Goal: Task Accomplishment & Management: Use online tool/utility

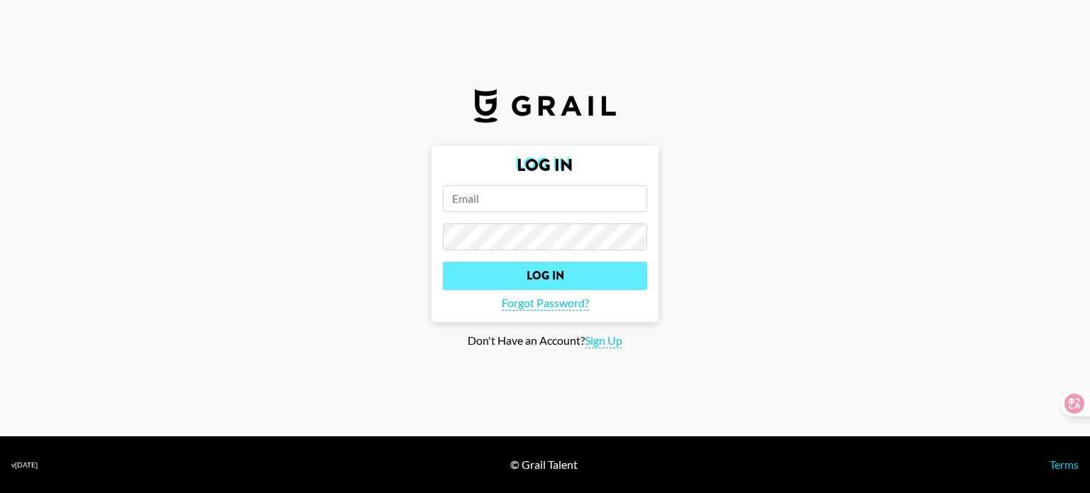
type input "[EMAIL_ADDRESS][DOMAIN_NAME]"
click at [518, 279] on input "Log In" at bounding box center [545, 276] width 204 height 28
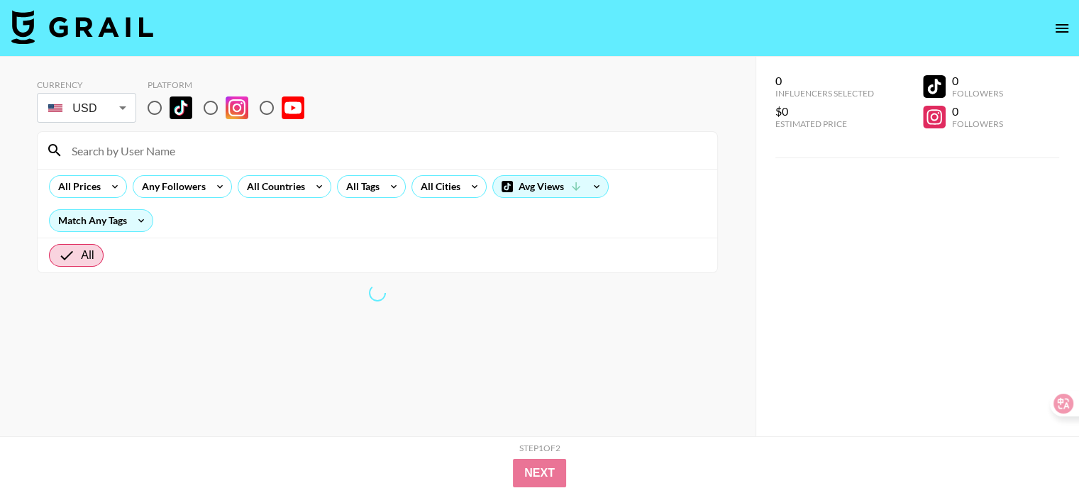
click at [156, 103] on input "radio" at bounding box center [155, 108] width 30 height 30
radio input "true"
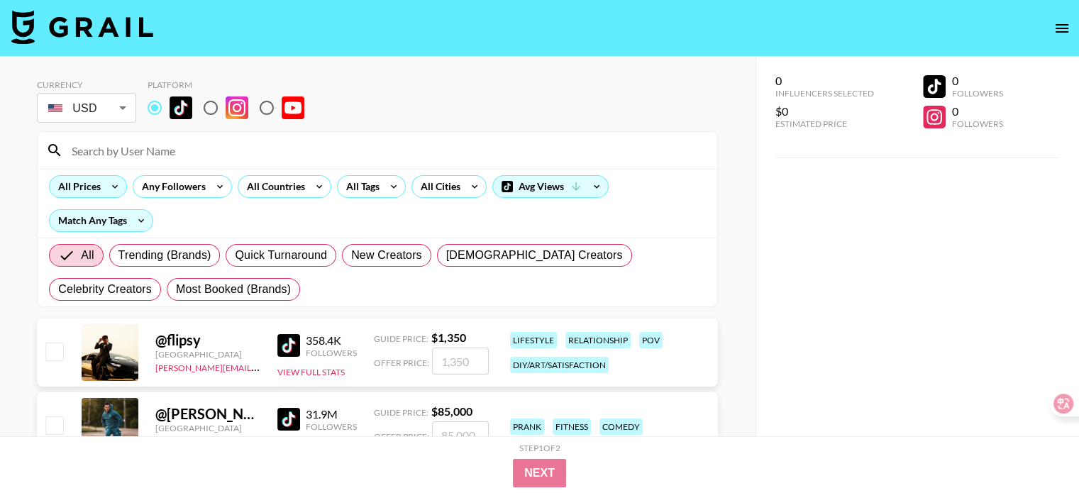
click at [105, 189] on icon at bounding box center [115, 186] width 23 height 21
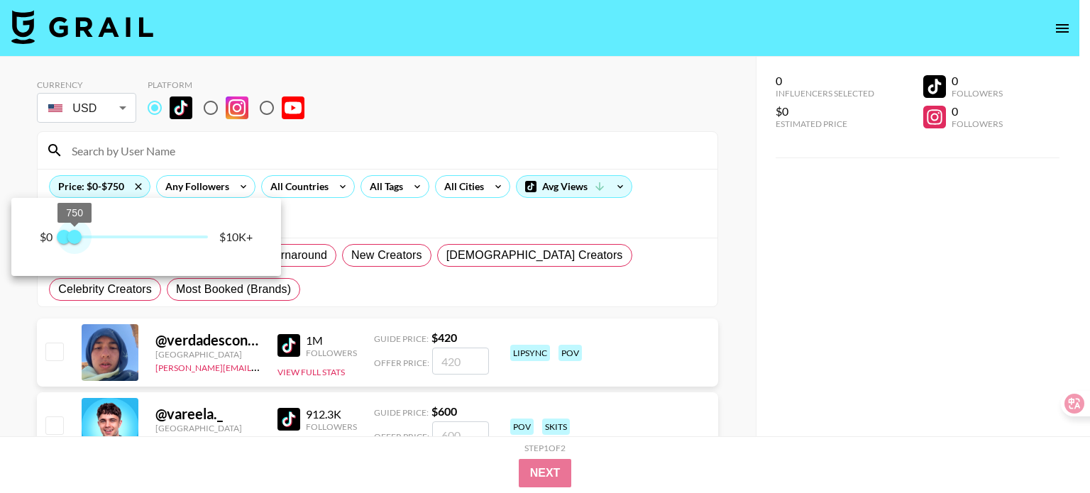
type input "500"
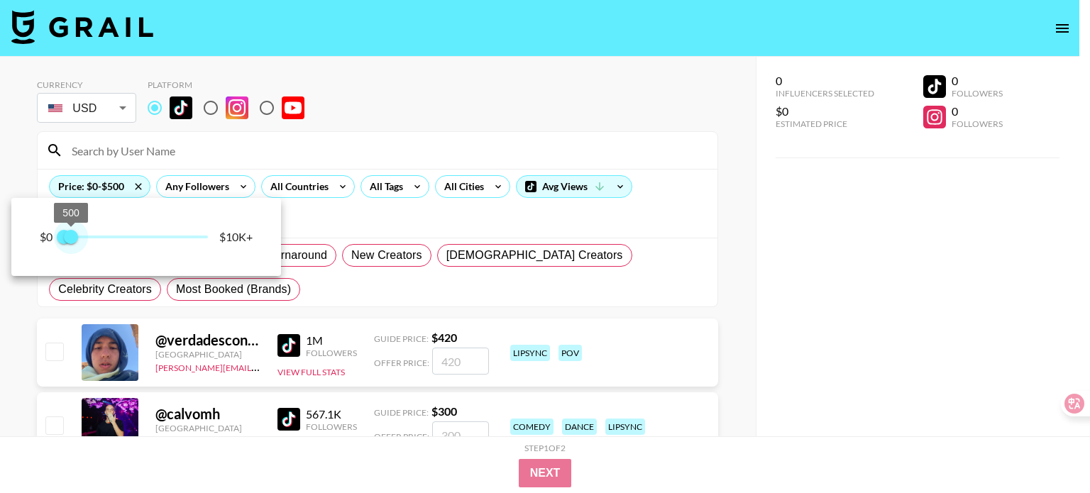
drag, startPoint x: 209, startPoint y: 236, endPoint x: 72, endPoint y: 245, distance: 137.2
click at [72, 244] on span "500" at bounding box center [71, 237] width 14 height 14
click at [635, 343] on div at bounding box center [545, 246] width 1090 height 493
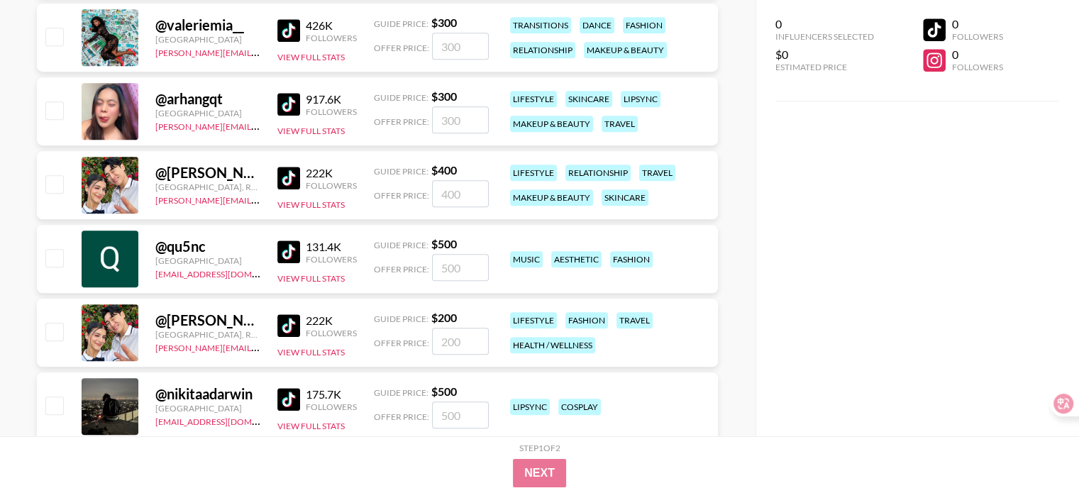
scroll to position [993, 0]
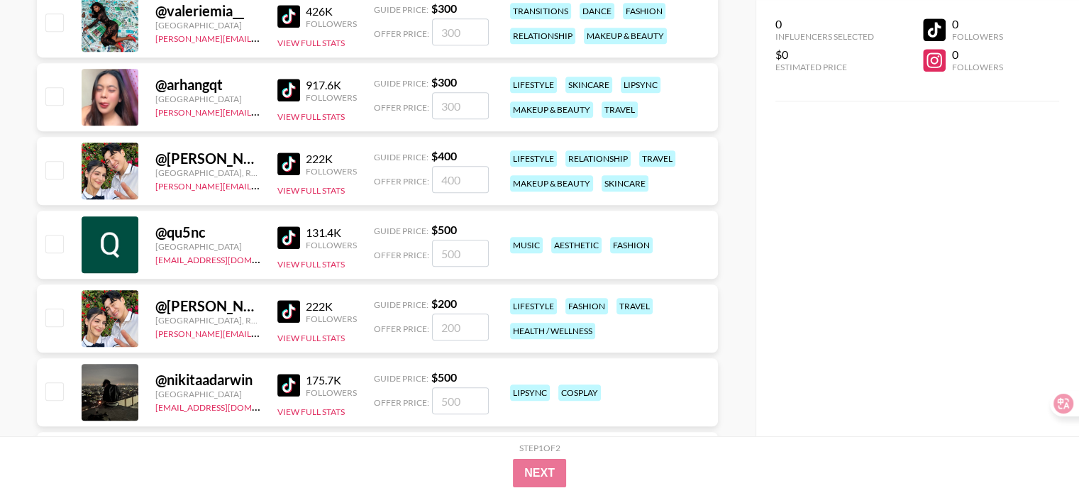
click at [236, 303] on div "@ [PERSON_NAME].and.[PERSON_NAME]" at bounding box center [207, 306] width 105 height 18
click at [118, 317] on div at bounding box center [110, 318] width 57 height 57
click at [287, 305] on img at bounding box center [288, 311] width 23 height 23
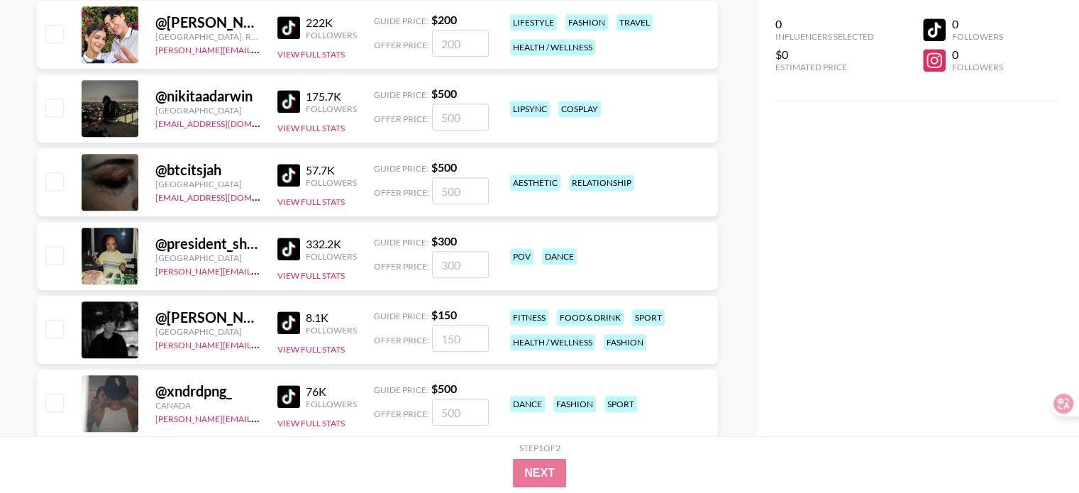
scroll to position [1419, 0]
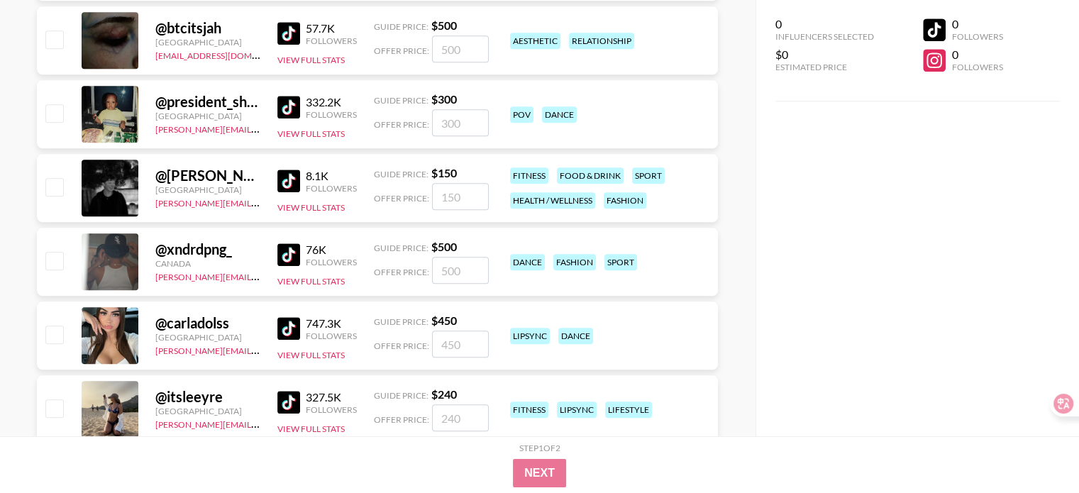
click at [114, 262] on div at bounding box center [110, 261] width 57 height 57
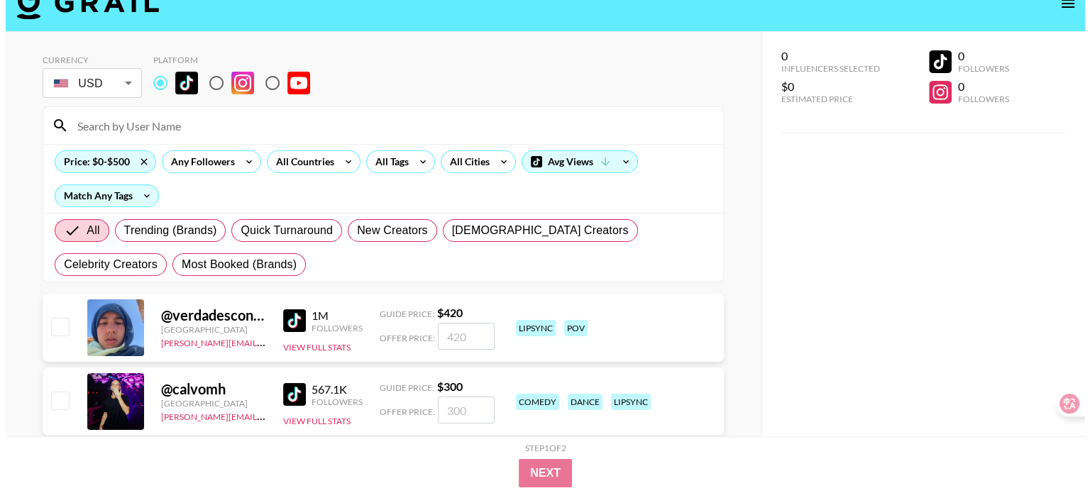
scroll to position [0, 0]
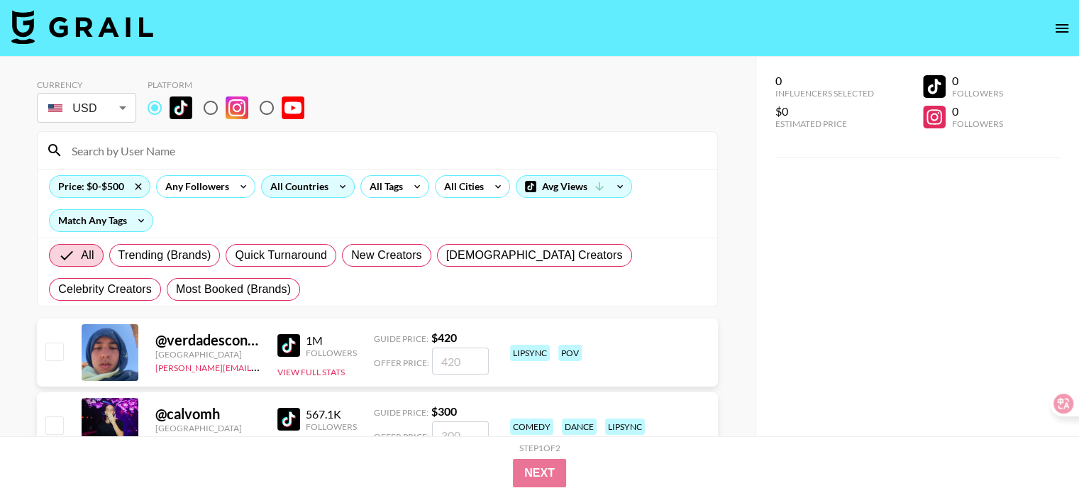
click at [321, 182] on div "All Countries" at bounding box center [297, 186] width 70 height 21
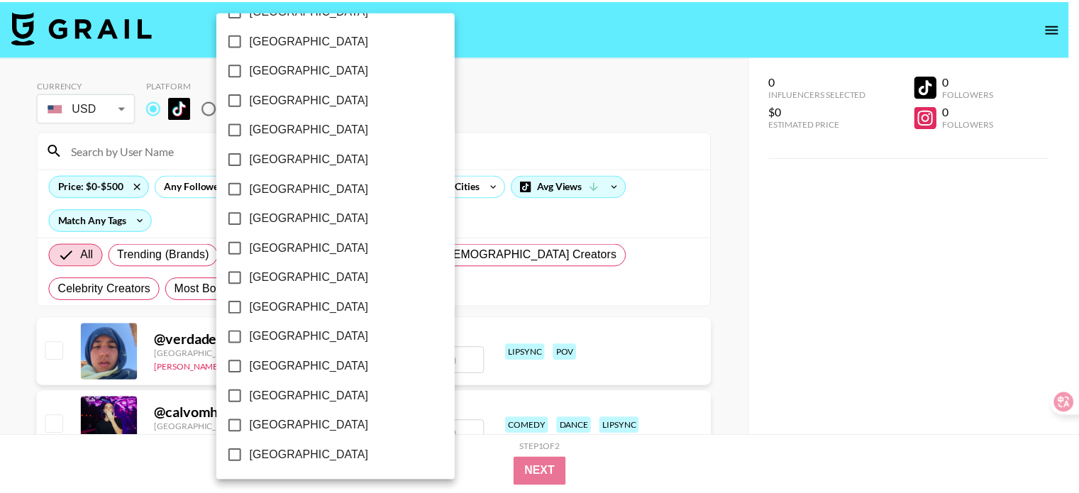
scroll to position [1161, 0]
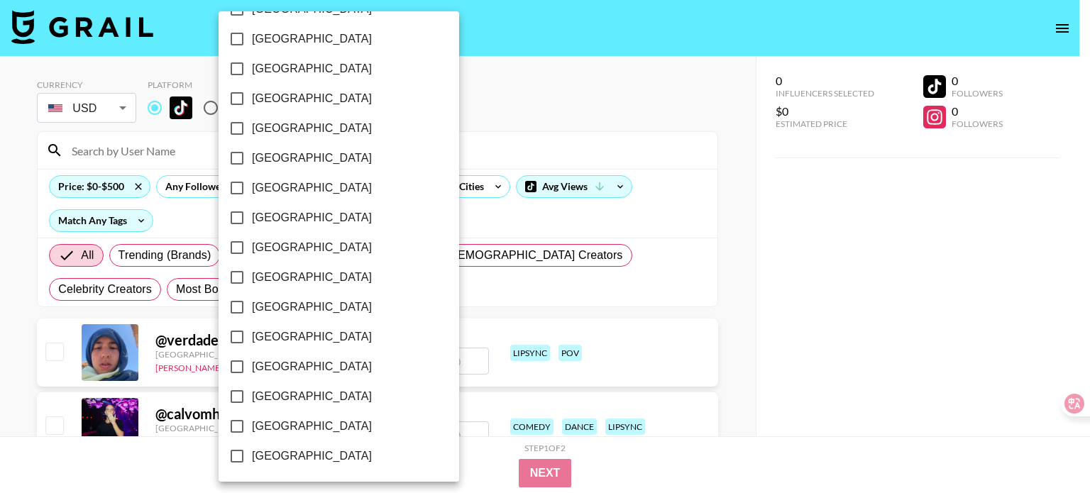
click at [284, 438] on label "[GEOGRAPHIC_DATA]" at bounding box center [329, 426] width 214 height 30
click at [252, 438] on input "[GEOGRAPHIC_DATA]" at bounding box center [237, 426] width 30 height 30
checkbox input "true"
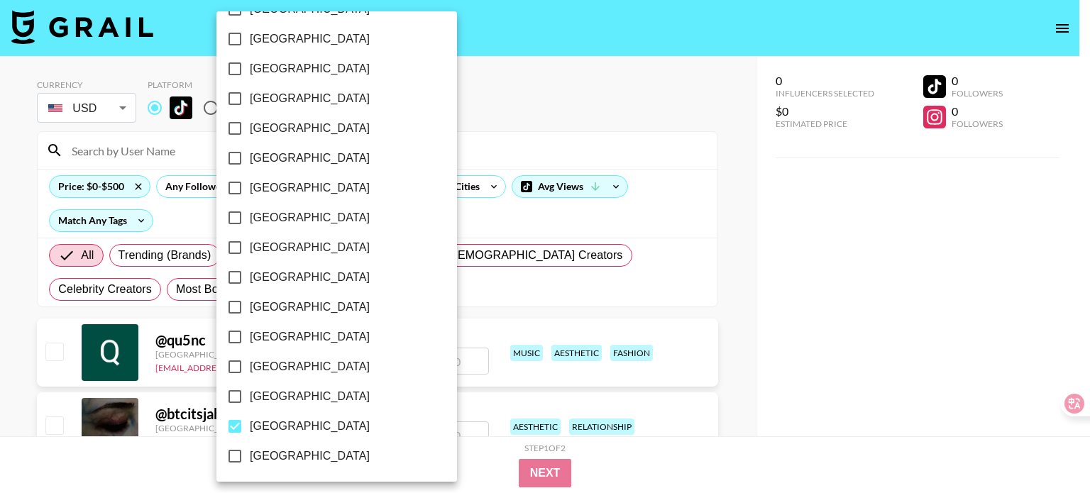
click at [783, 274] on div at bounding box center [545, 246] width 1090 height 493
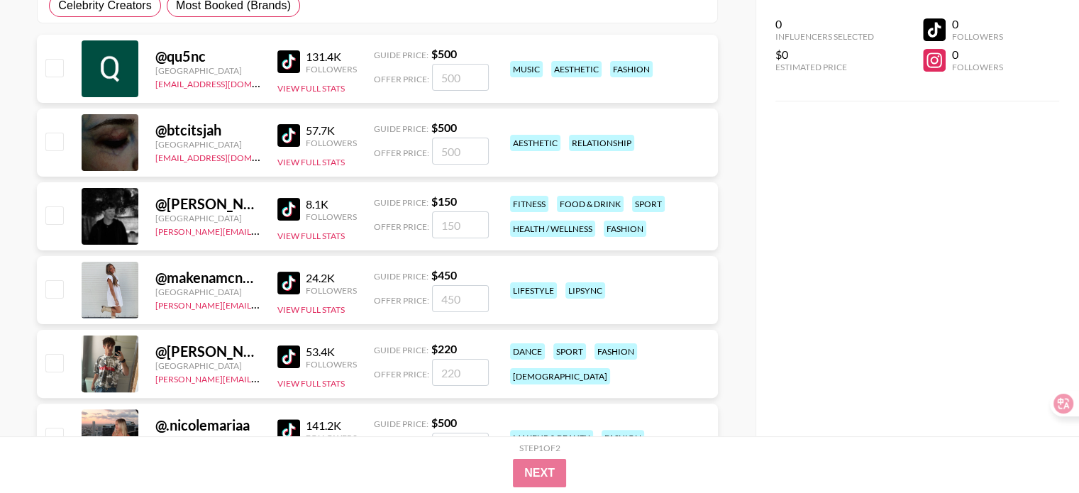
scroll to position [355, 0]
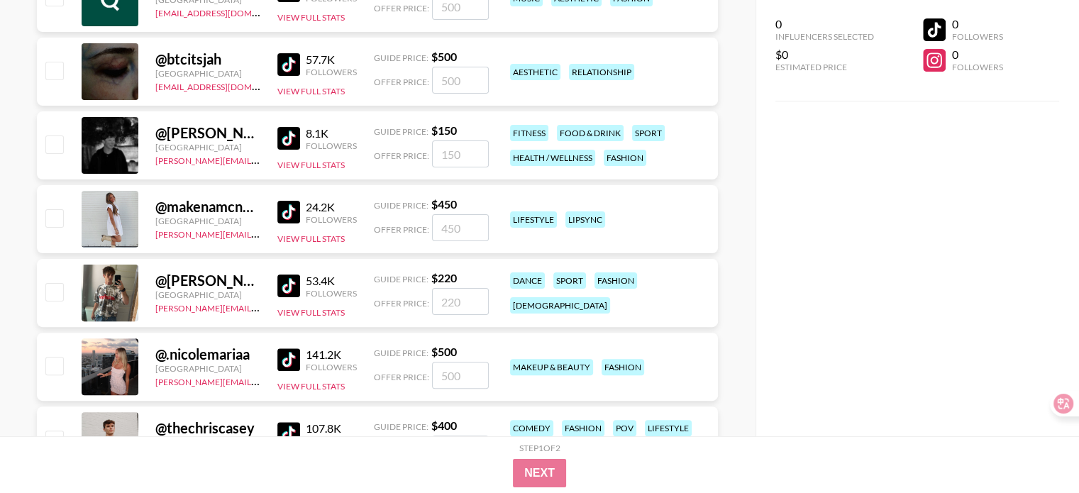
click at [114, 372] on div at bounding box center [110, 366] width 57 height 57
click at [290, 349] on img at bounding box center [288, 359] width 23 height 23
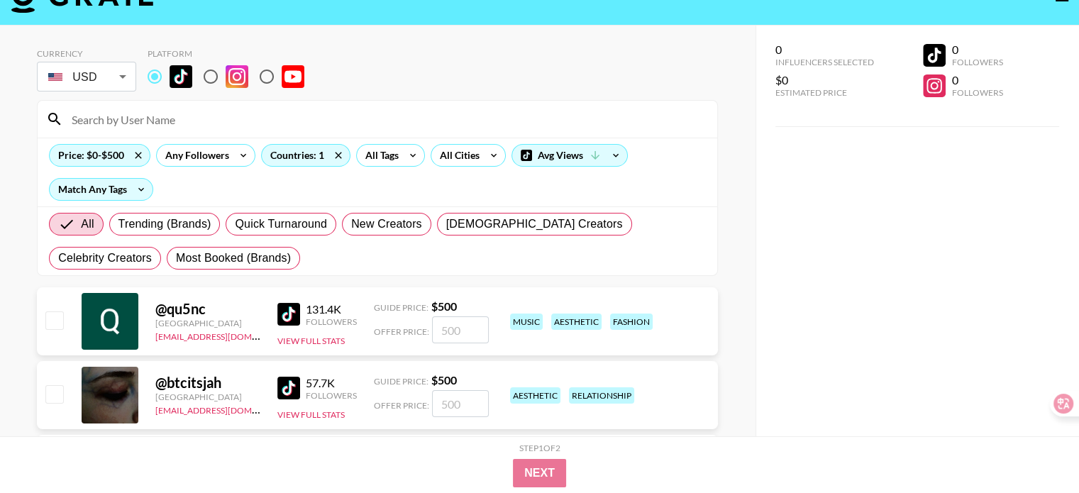
scroll to position [0, 0]
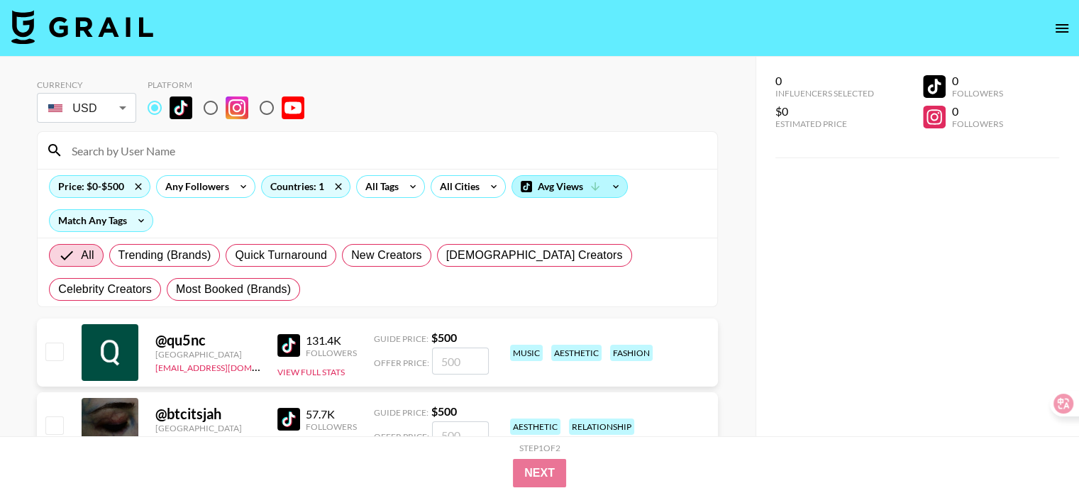
click at [565, 184] on div "Avg Views" at bounding box center [569, 186] width 115 height 21
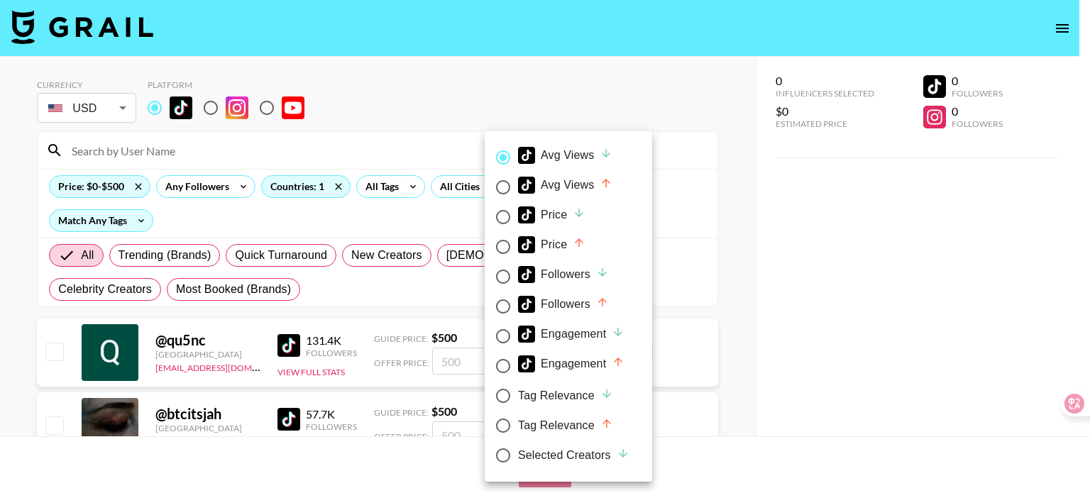
click at [678, 192] on div at bounding box center [545, 246] width 1090 height 493
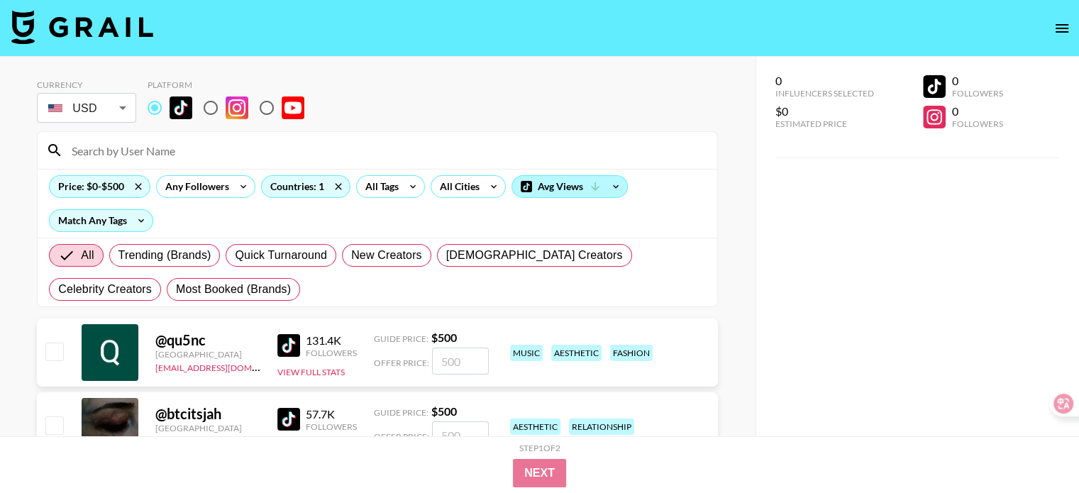
click at [563, 187] on div "Avg Views" at bounding box center [569, 186] width 115 height 21
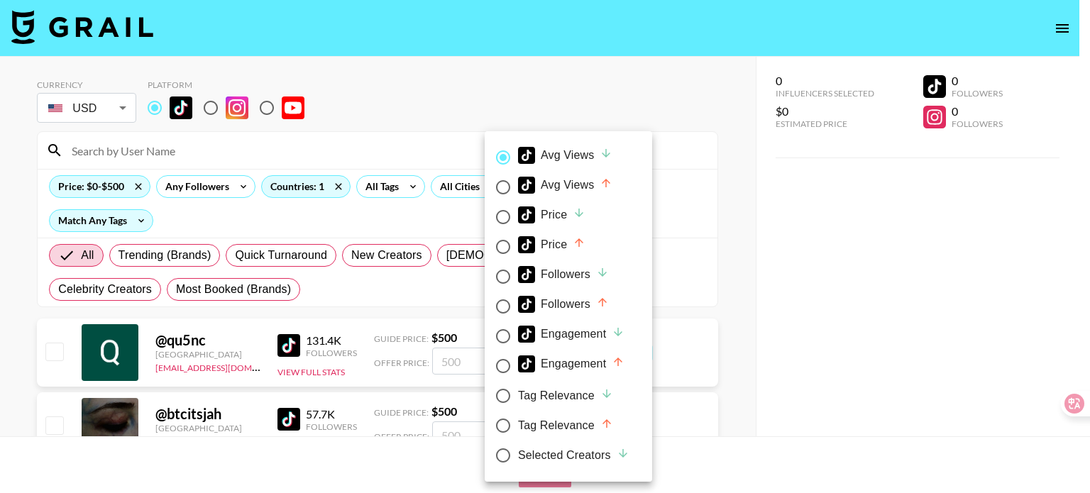
click at [576, 157] on div "Avg Views" at bounding box center [565, 155] width 94 height 17
click at [518, 157] on input "Avg Views" at bounding box center [503, 158] width 30 height 30
click at [667, 173] on div at bounding box center [545, 246] width 1090 height 493
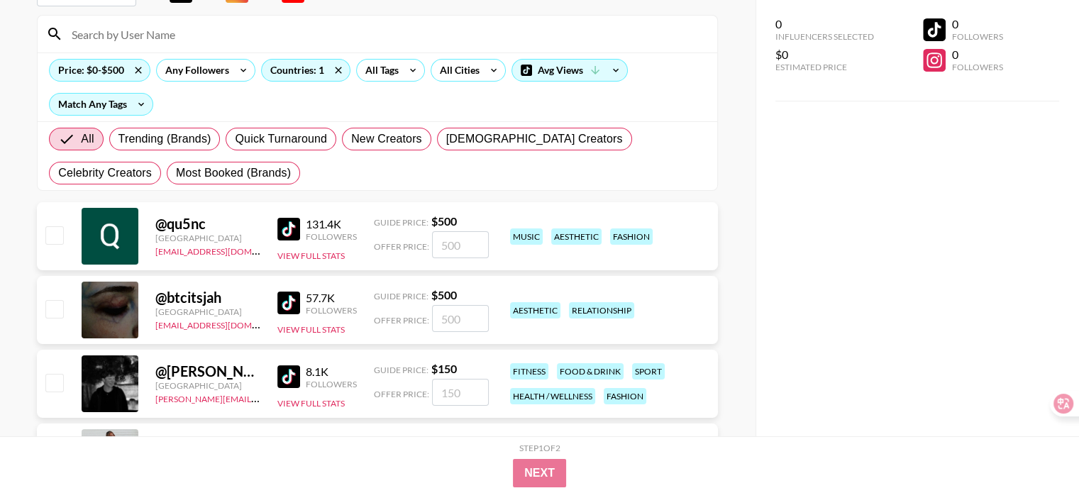
scroll to position [142, 0]
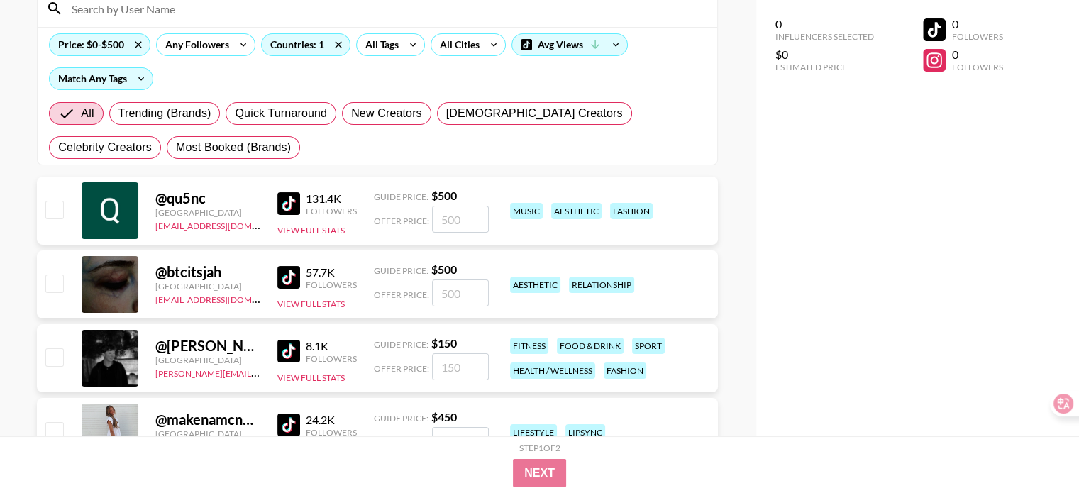
click at [295, 201] on img at bounding box center [288, 203] width 23 height 23
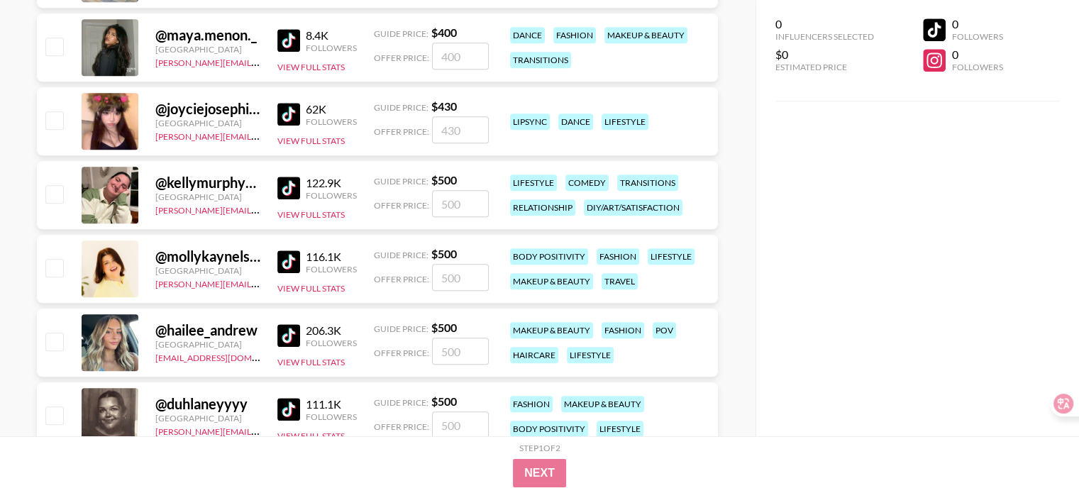
scroll to position [1135, 0]
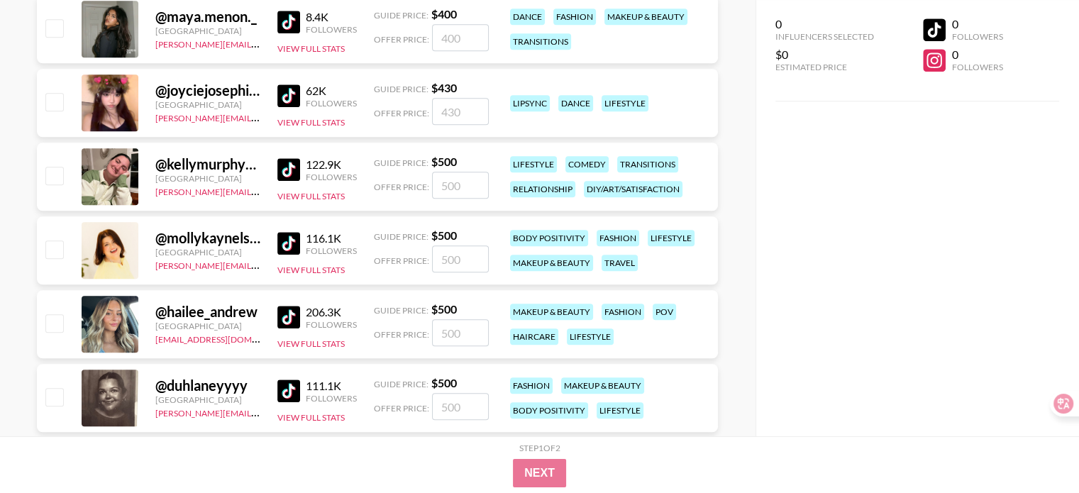
click at [119, 333] on div at bounding box center [110, 324] width 57 height 57
click at [302, 308] on link at bounding box center [291, 317] width 28 height 23
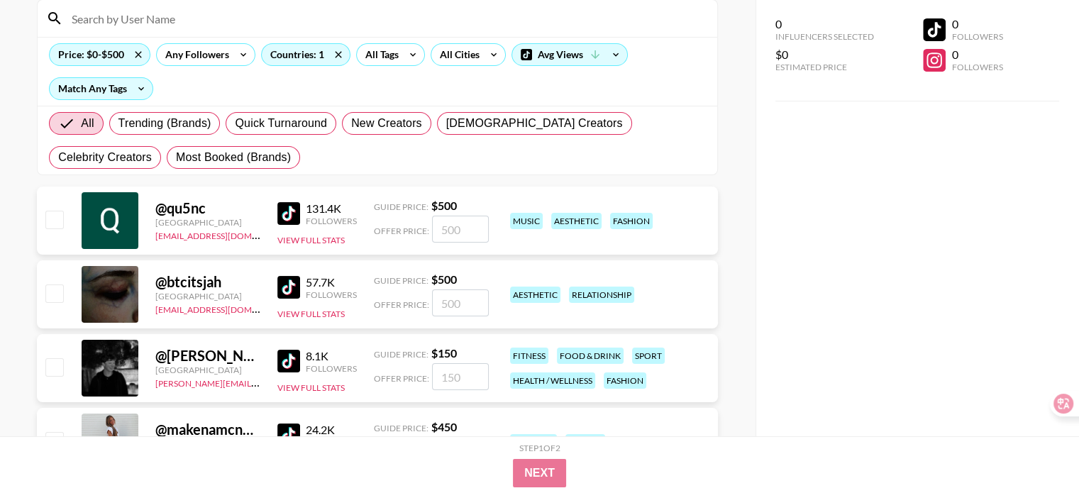
scroll to position [0, 0]
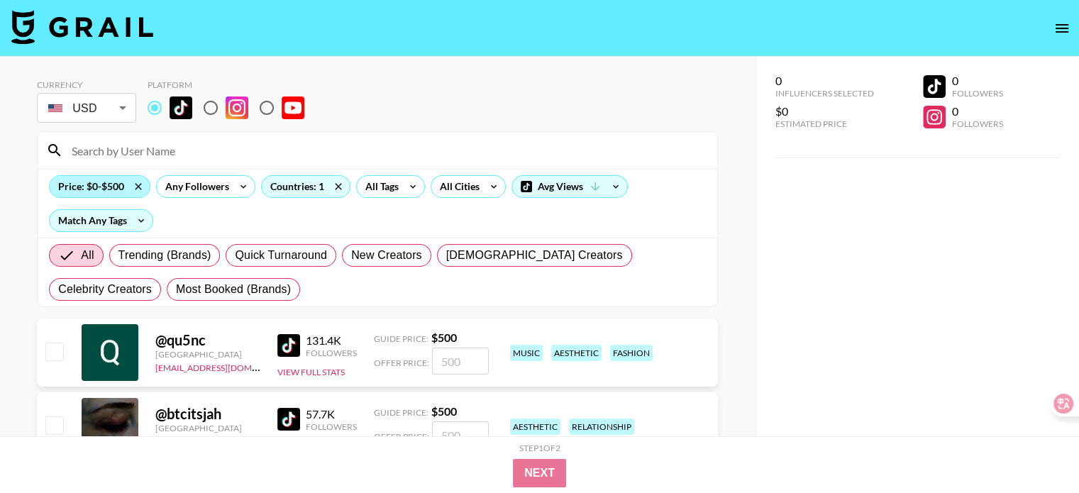
click at [108, 187] on div "Price: $0-$500" at bounding box center [100, 186] width 100 height 21
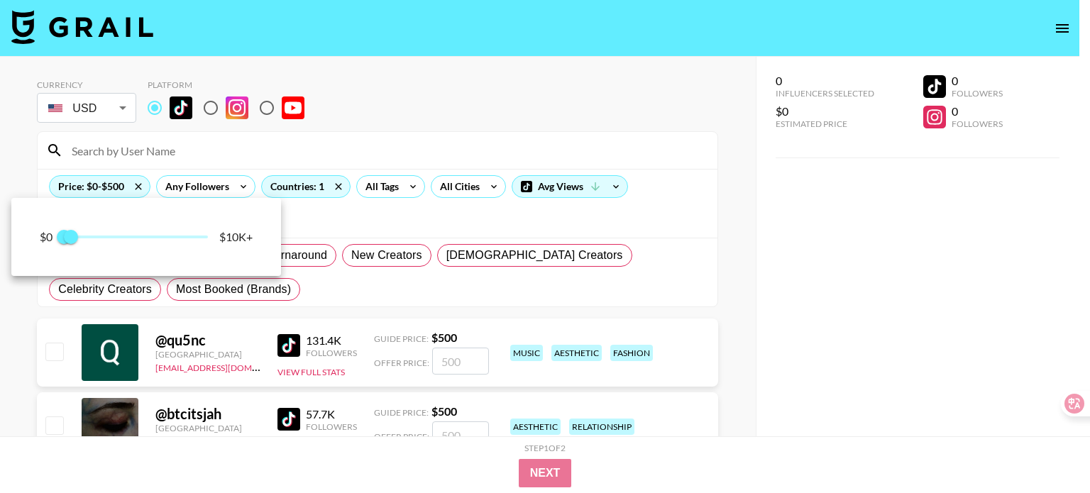
click at [133, 187] on div at bounding box center [545, 246] width 1090 height 493
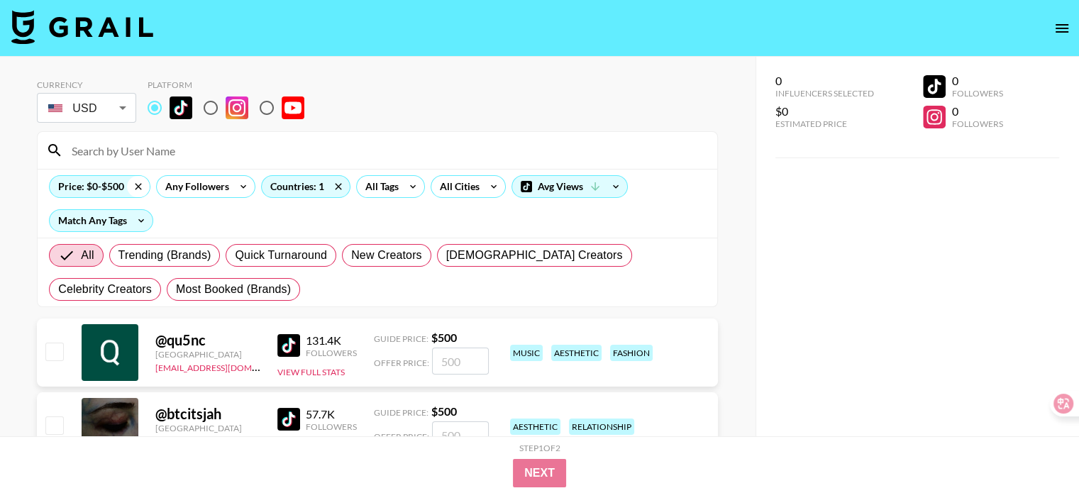
click at [137, 187] on icon at bounding box center [138, 186] width 23 height 21
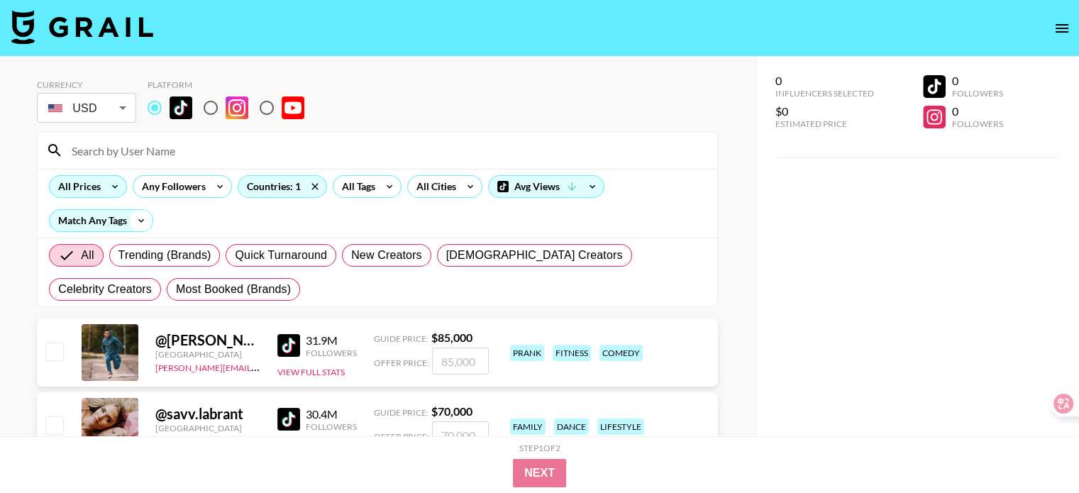
click at [136, 226] on icon at bounding box center [141, 220] width 23 height 21
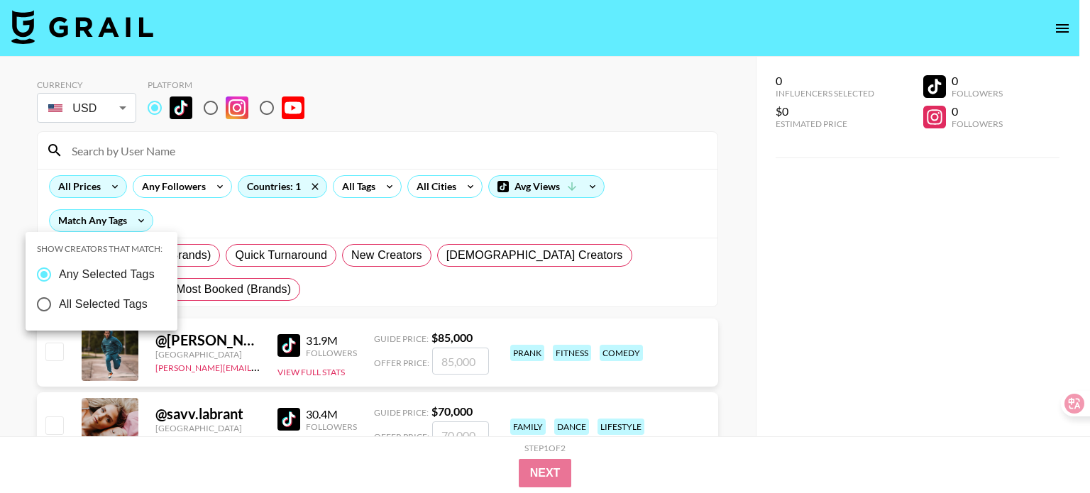
click at [221, 215] on div at bounding box center [545, 246] width 1090 height 493
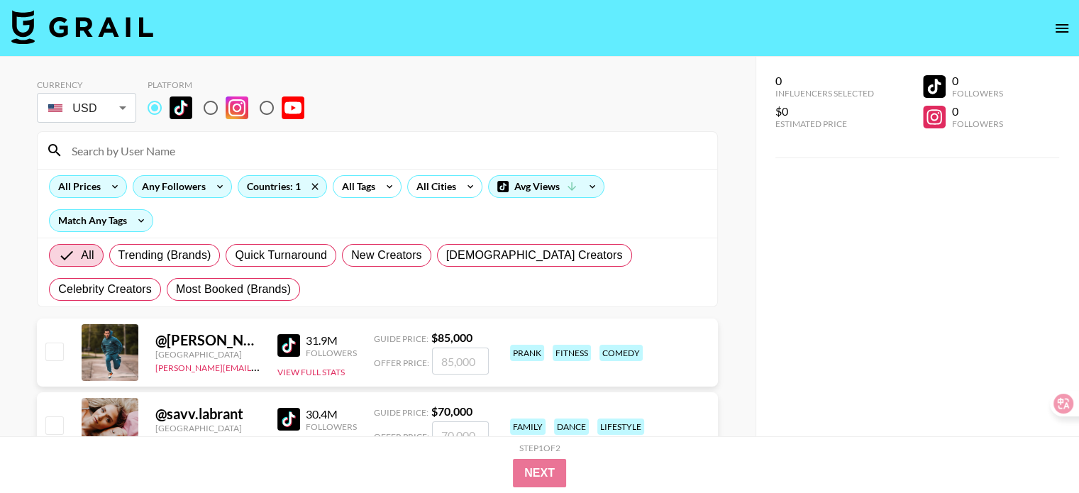
click at [209, 190] on icon at bounding box center [220, 186] width 23 height 21
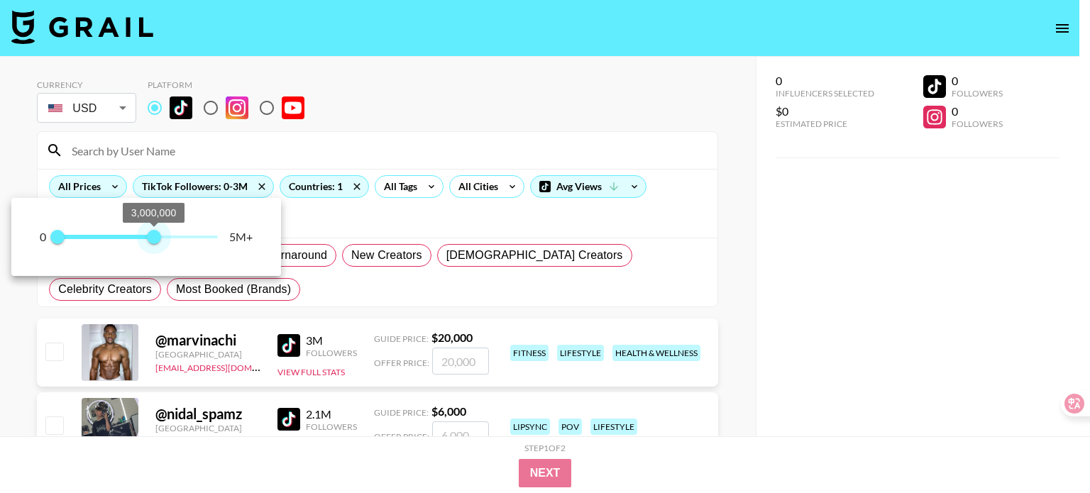
type input "3000000"
drag, startPoint x: 212, startPoint y: 235, endPoint x: 154, endPoint y: 238, distance: 58.3
click at [154, 238] on span "3,000,000" at bounding box center [154, 237] width 14 height 14
click at [680, 219] on div at bounding box center [545, 246] width 1090 height 493
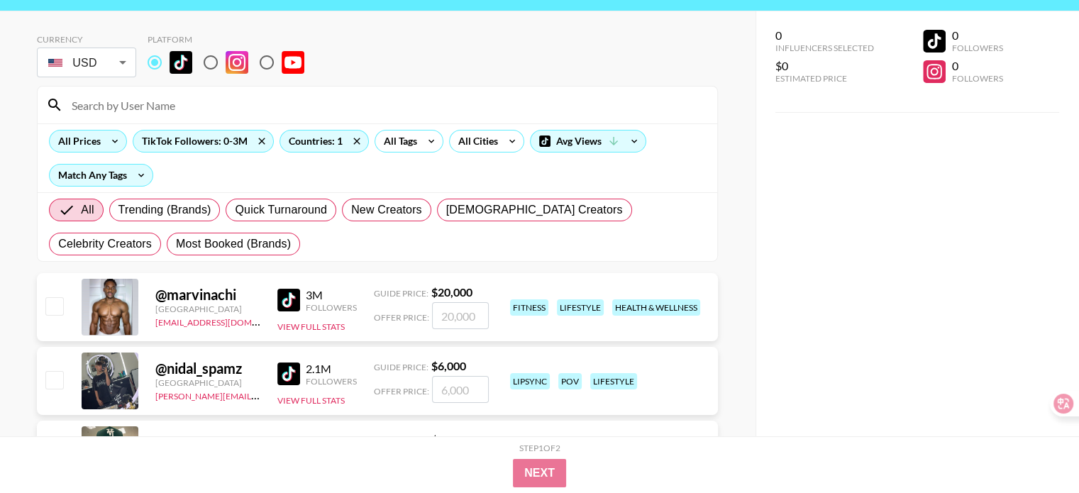
scroll to position [71, 0]
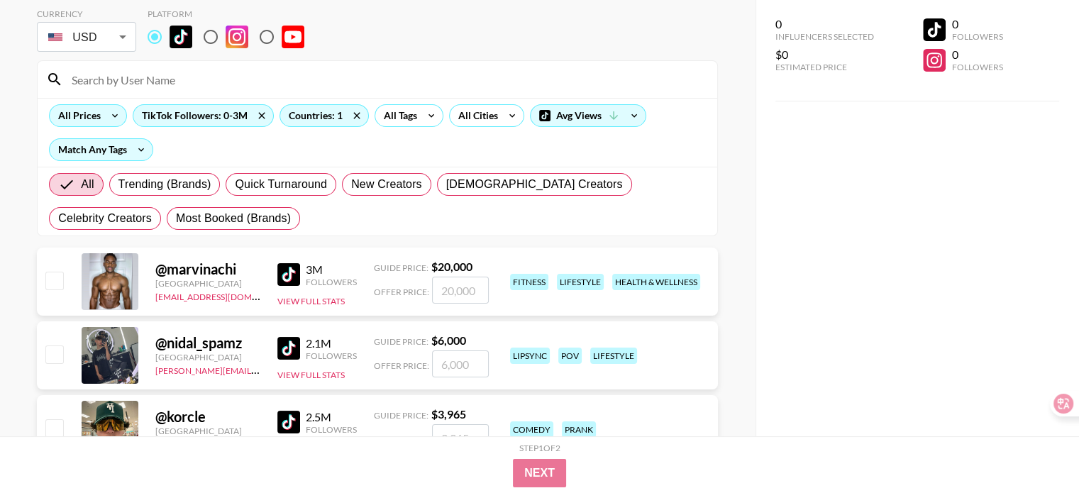
click at [291, 343] on img at bounding box center [288, 348] width 23 height 23
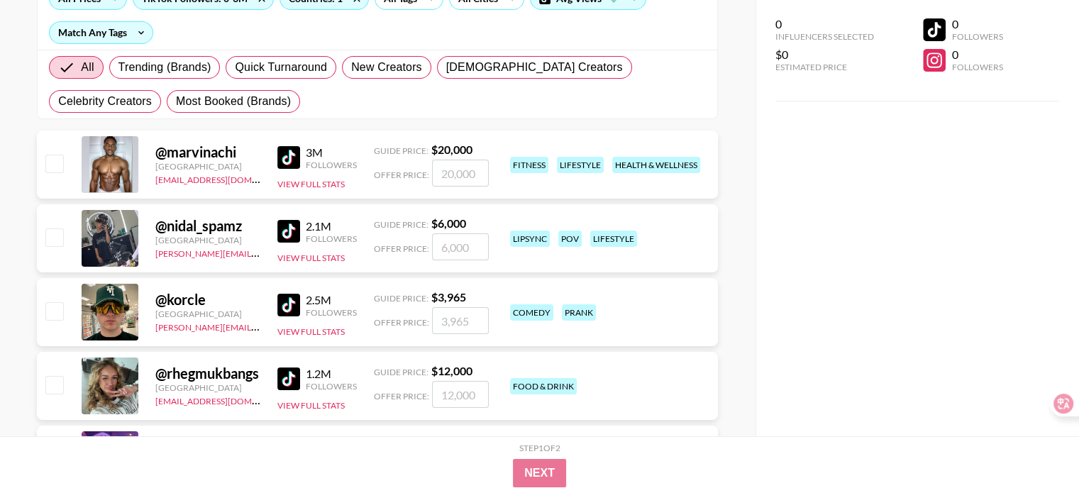
scroll to position [213, 0]
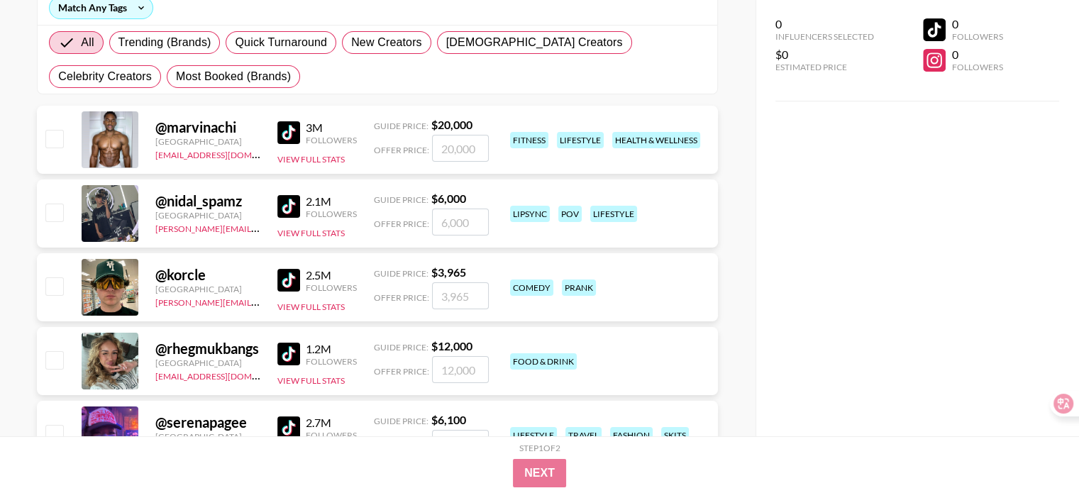
click at [294, 285] on img at bounding box center [288, 280] width 23 height 23
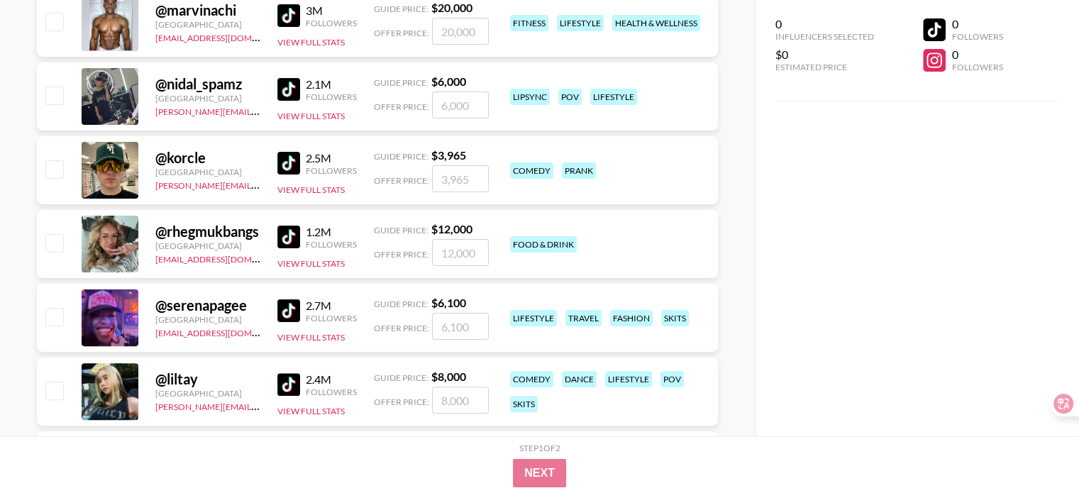
scroll to position [355, 0]
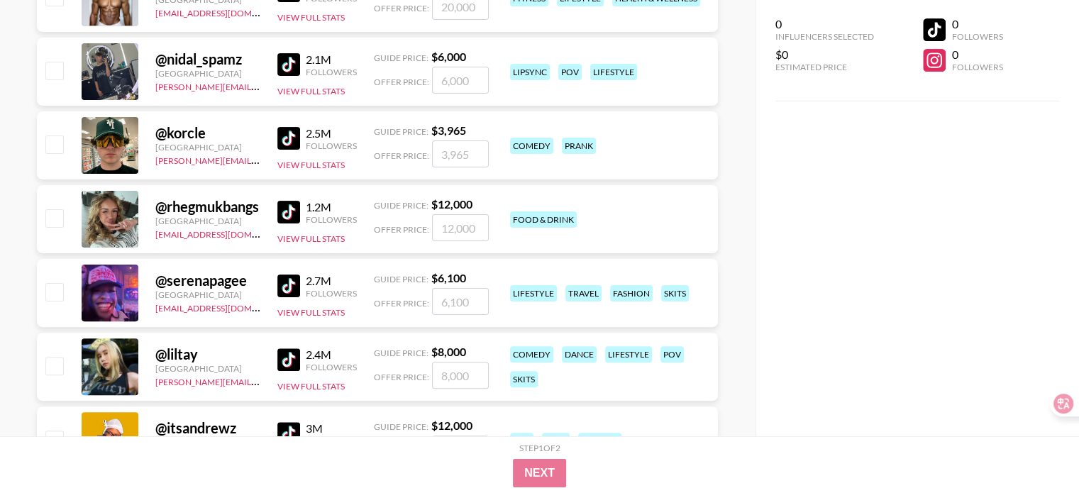
click at [298, 360] on img at bounding box center [288, 359] width 23 height 23
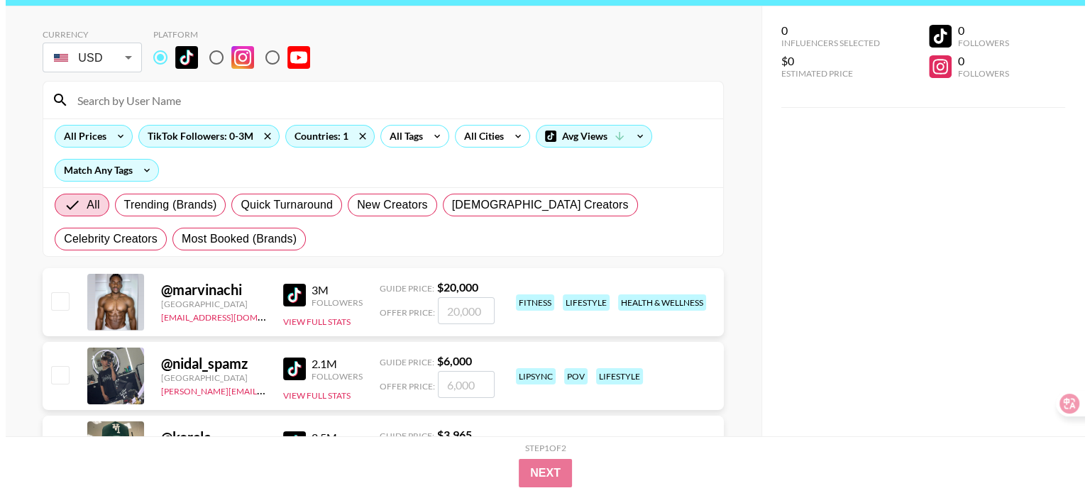
scroll to position [0, 0]
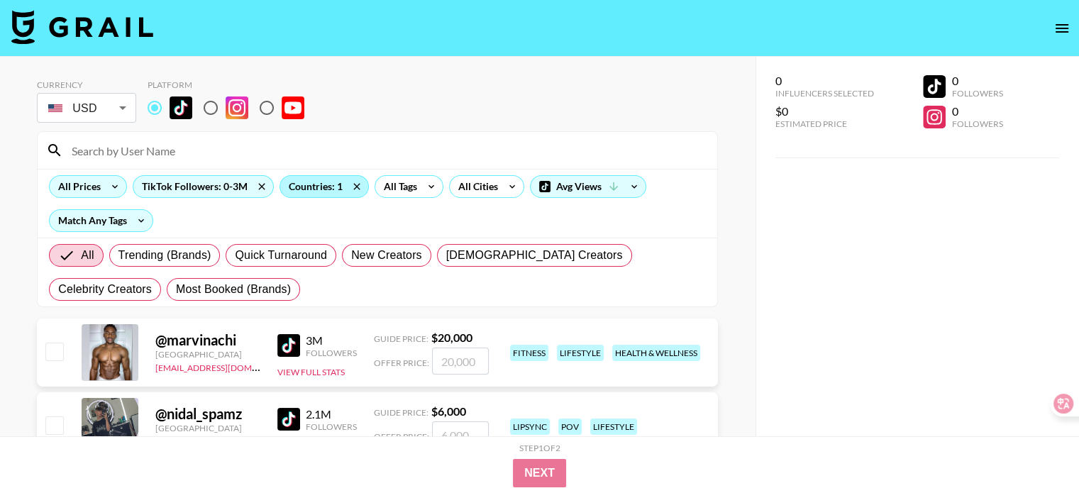
click at [325, 189] on div "Countries: 1" at bounding box center [324, 186] width 88 height 21
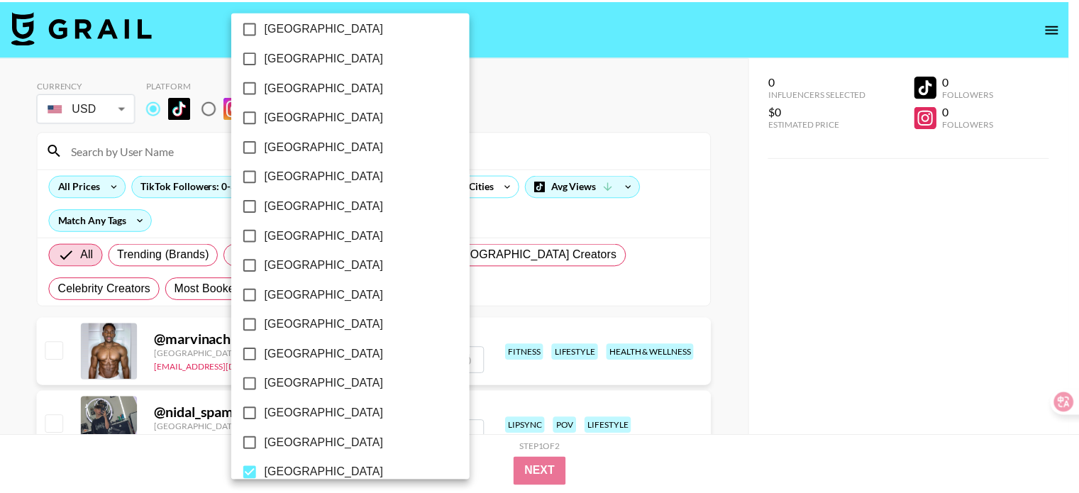
scroll to position [1161, 0]
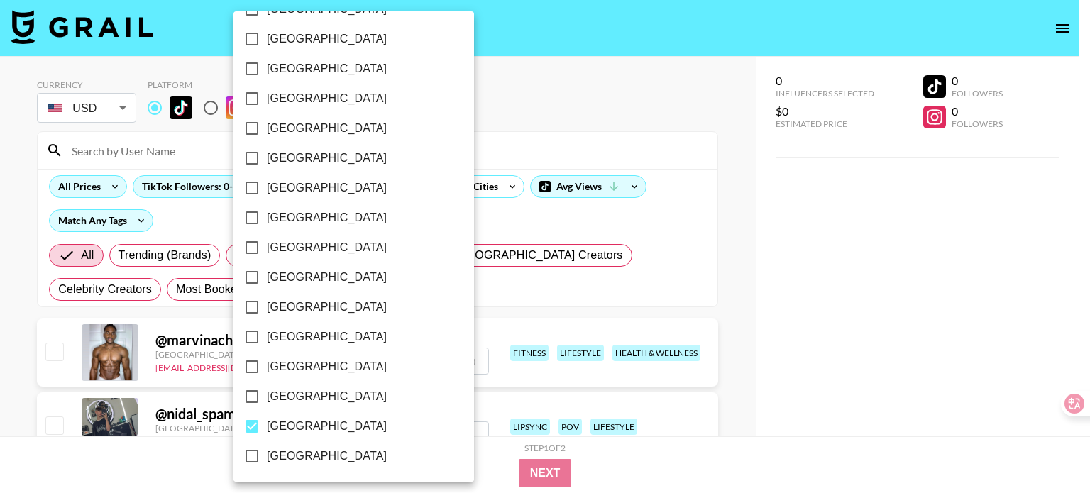
click at [334, 424] on span "[GEOGRAPHIC_DATA]" at bounding box center [327, 426] width 120 height 17
click at [267, 424] on input "[GEOGRAPHIC_DATA]" at bounding box center [252, 426] width 30 height 30
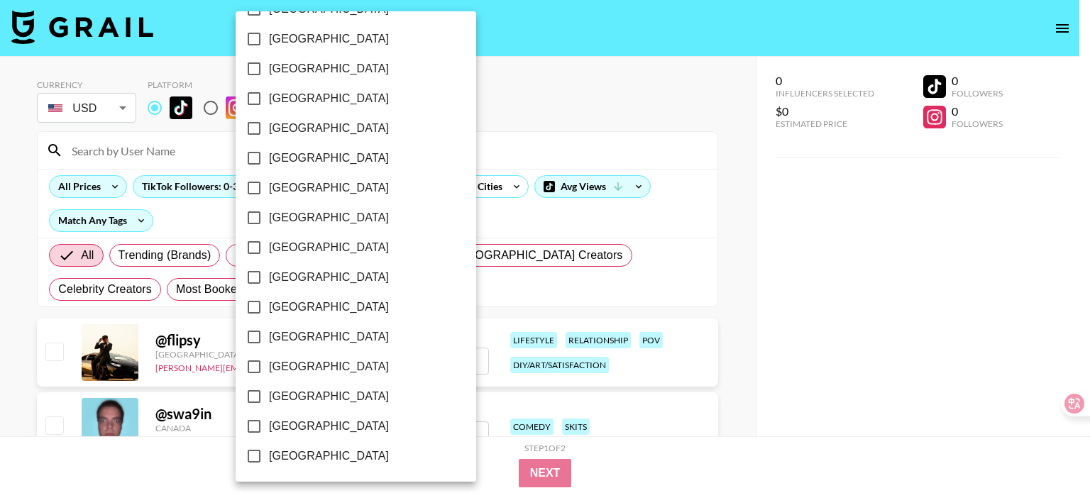
click at [335, 424] on span "[GEOGRAPHIC_DATA]" at bounding box center [329, 426] width 120 height 17
click at [269, 424] on input "[GEOGRAPHIC_DATA]" at bounding box center [254, 426] width 30 height 30
checkbox input "true"
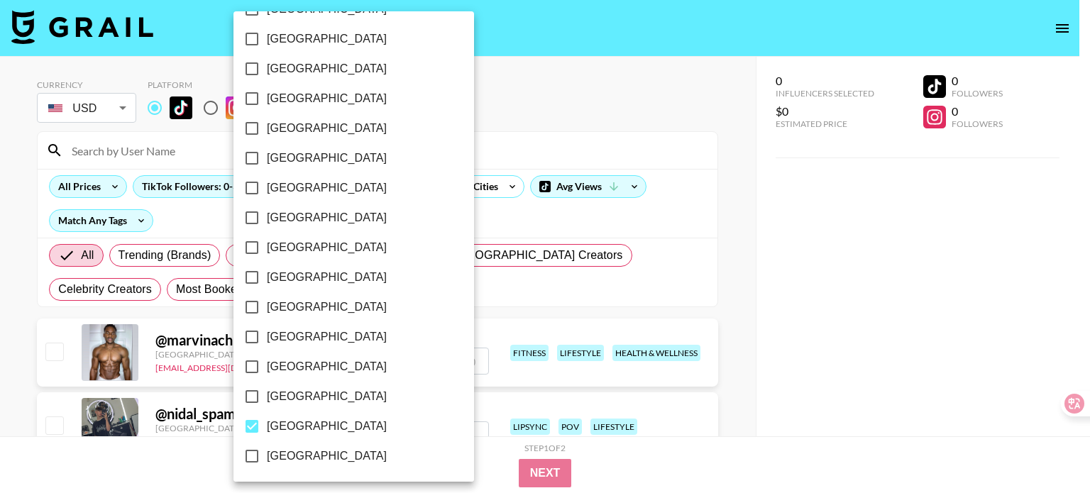
click at [675, 133] on div at bounding box center [545, 246] width 1090 height 493
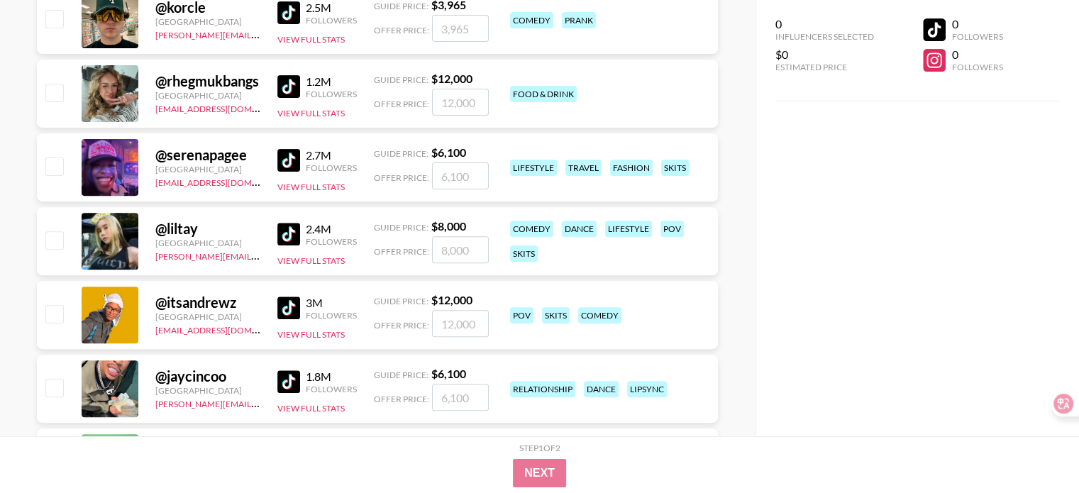
scroll to position [638, 0]
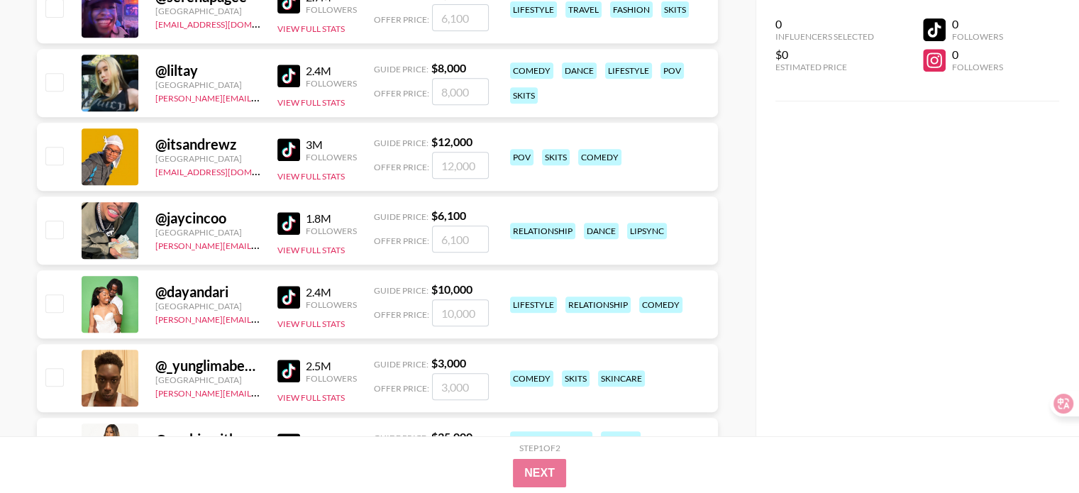
click at [290, 223] on img at bounding box center [288, 223] width 23 height 23
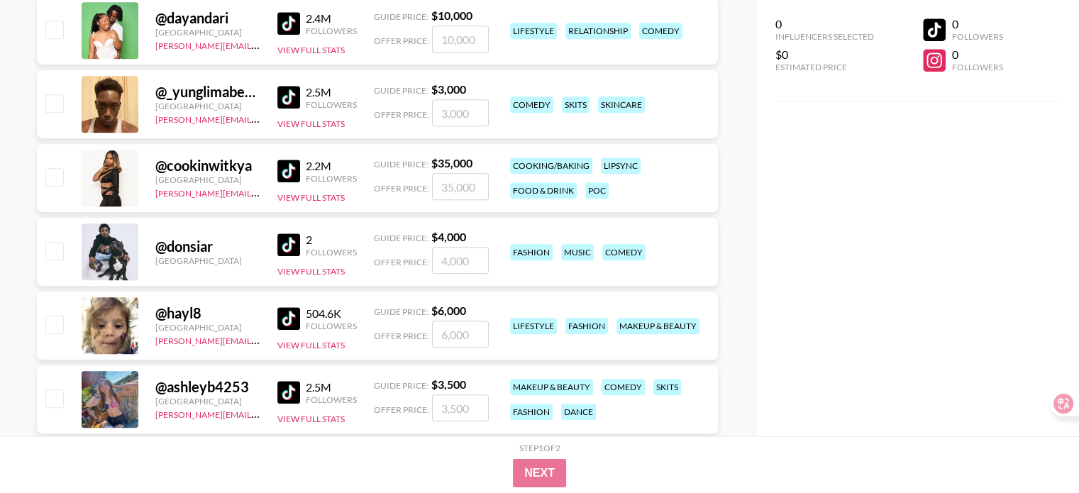
scroll to position [922, 0]
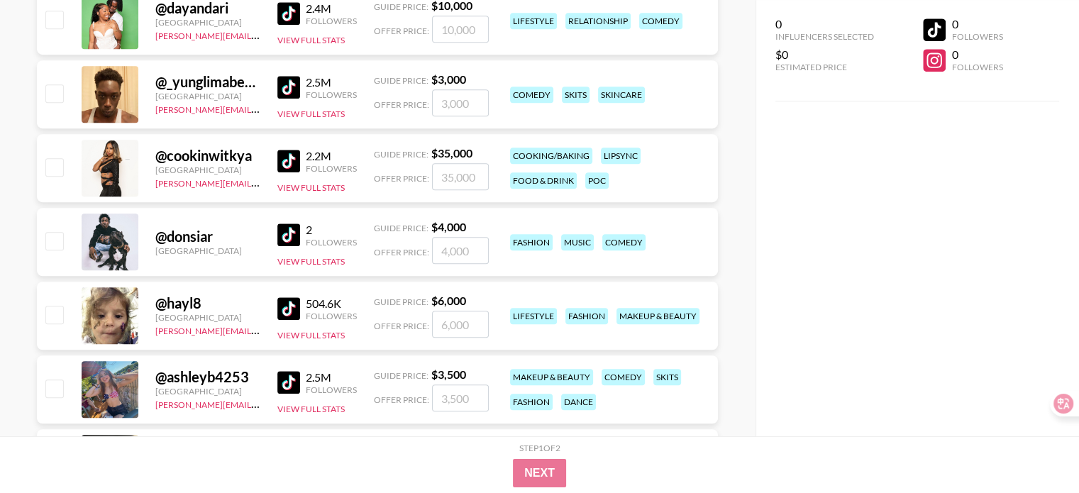
click at [292, 90] on img at bounding box center [288, 87] width 23 height 23
click at [293, 229] on img at bounding box center [288, 234] width 23 height 23
click at [291, 306] on img at bounding box center [288, 308] width 23 height 23
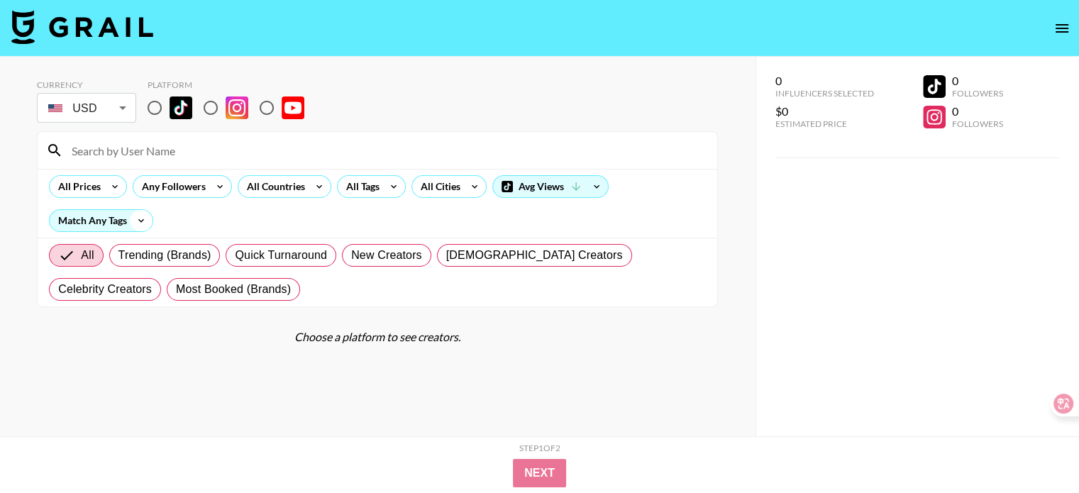
click at [135, 221] on icon at bounding box center [141, 220] width 23 height 21
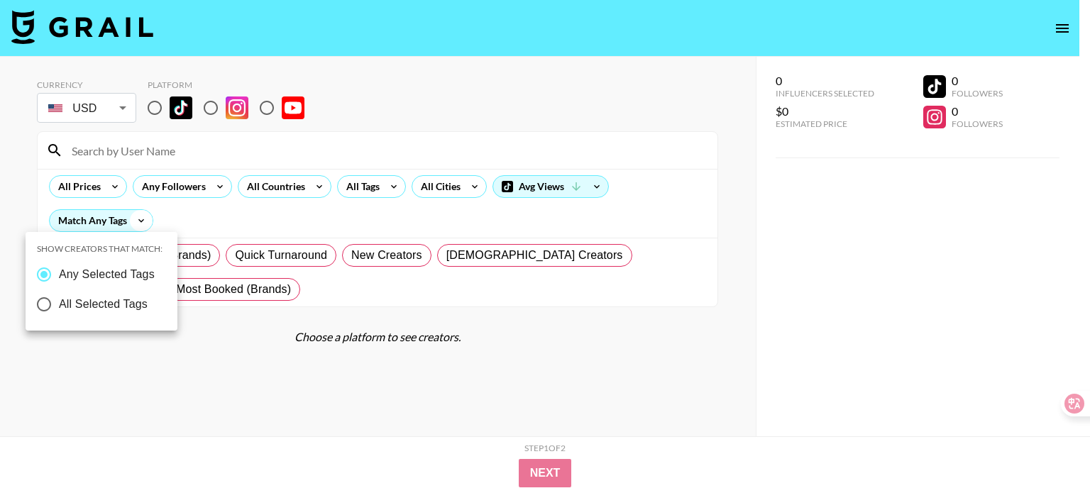
click at [135, 221] on div at bounding box center [545, 246] width 1090 height 493
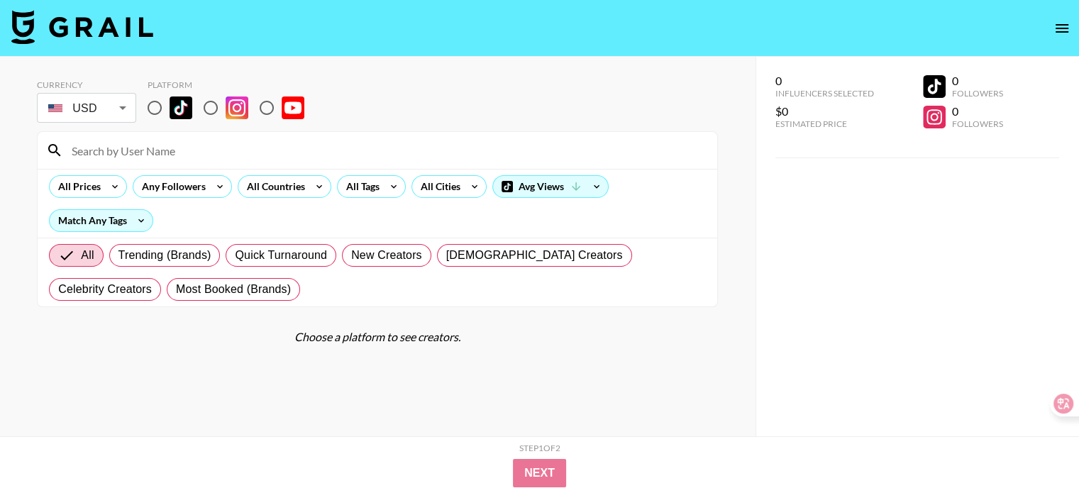
click at [159, 113] on input "radio" at bounding box center [155, 108] width 30 height 30
radio input "true"
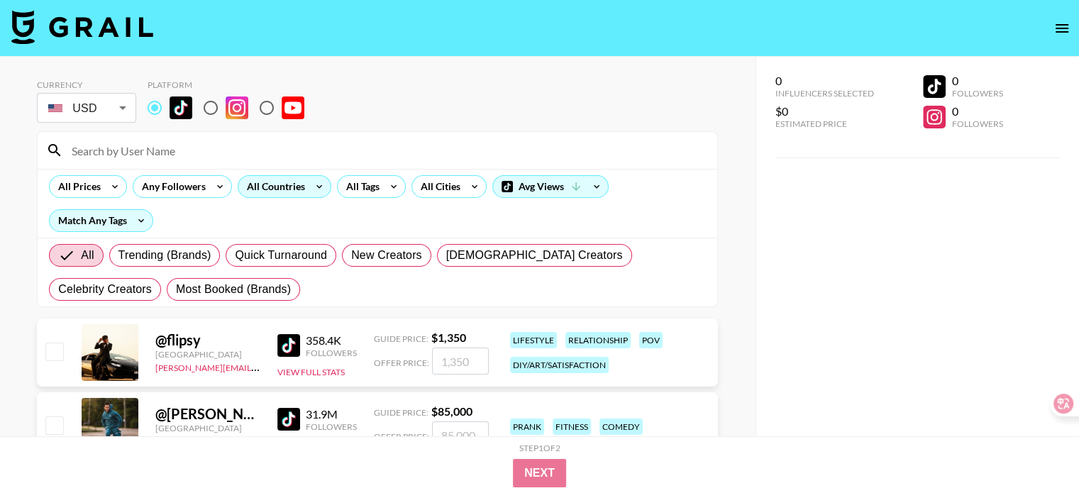
click at [275, 181] on div "All Countries" at bounding box center [273, 186] width 70 height 21
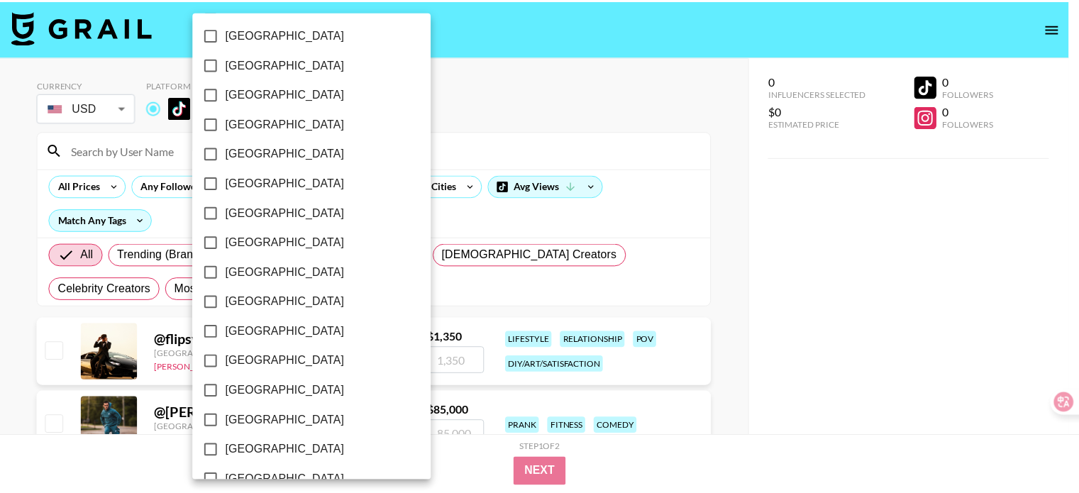
scroll to position [1161, 0]
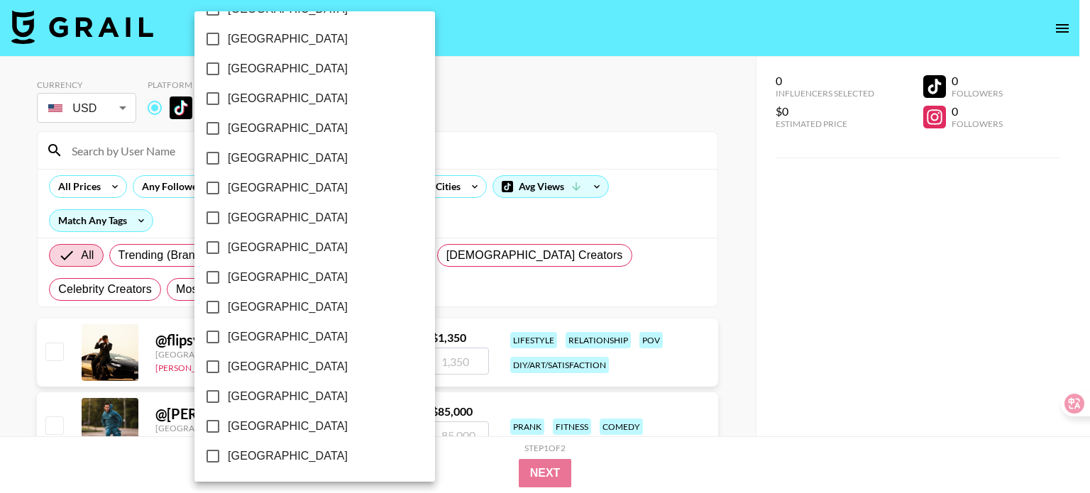
click at [299, 425] on label "[GEOGRAPHIC_DATA]" at bounding box center [305, 426] width 214 height 30
click at [228, 425] on input "[GEOGRAPHIC_DATA]" at bounding box center [213, 426] width 30 height 30
checkbox input "true"
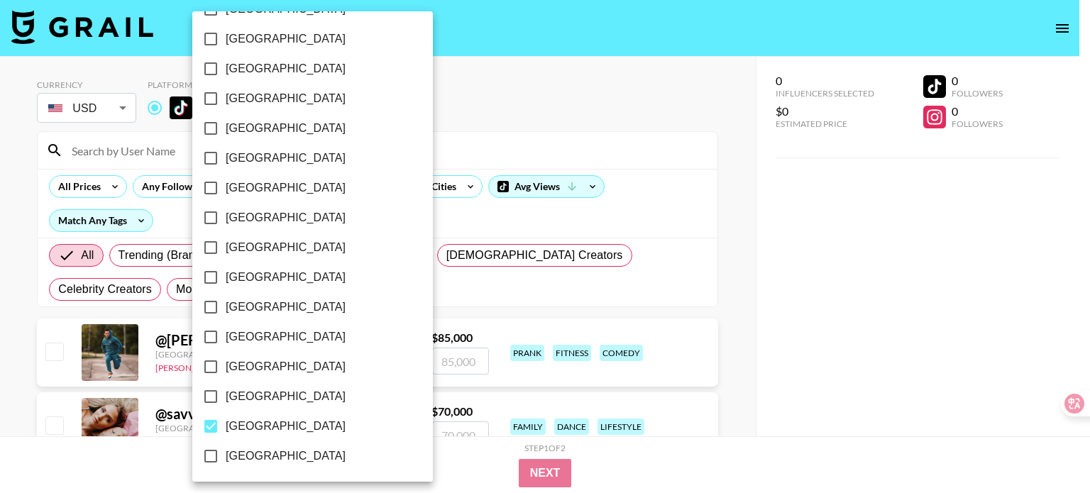
click at [502, 113] on div at bounding box center [545, 246] width 1090 height 493
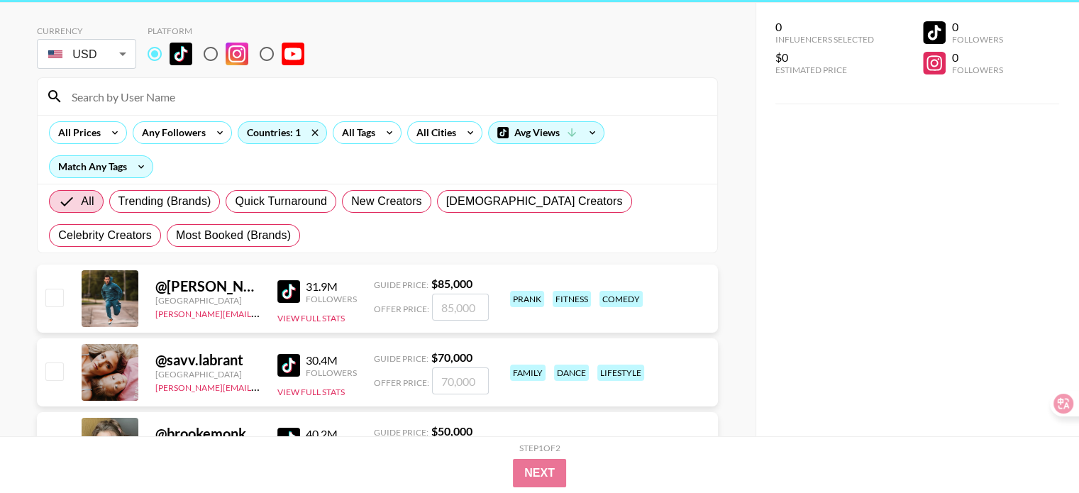
scroll to position [0, 0]
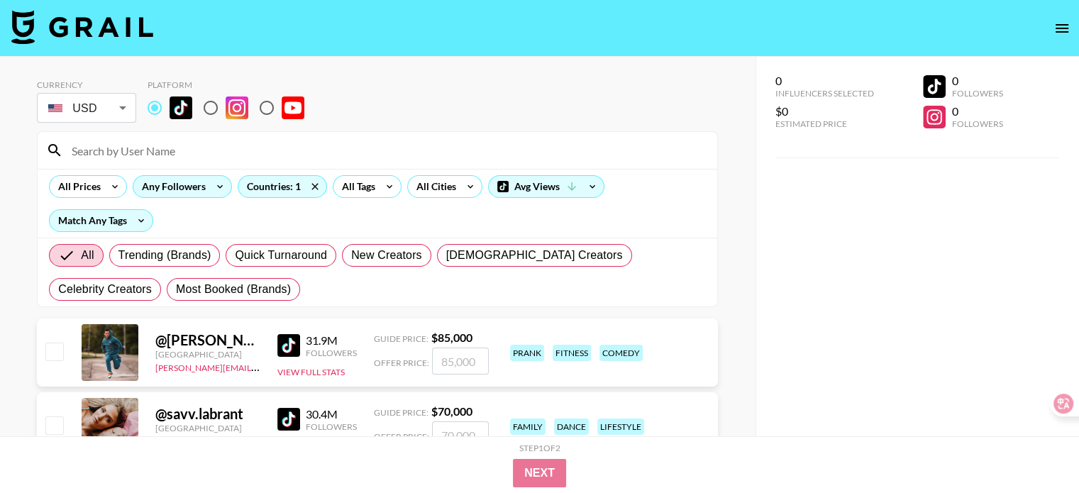
click at [194, 185] on div "Any Followers" at bounding box center [170, 186] width 75 height 21
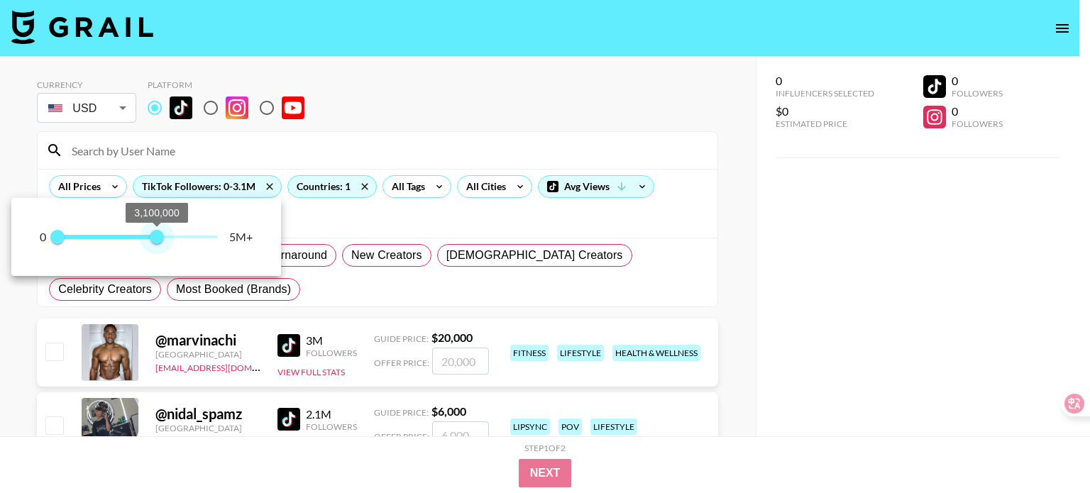
type input "3000000"
drag, startPoint x: 220, startPoint y: 236, endPoint x: 154, endPoint y: 245, distance: 66.6
click at [154, 244] on span "3,000,000" at bounding box center [154, 237] width 14 height 14
click at [621, 116] on div at bounding box center [545, 246] width 1090 height 493
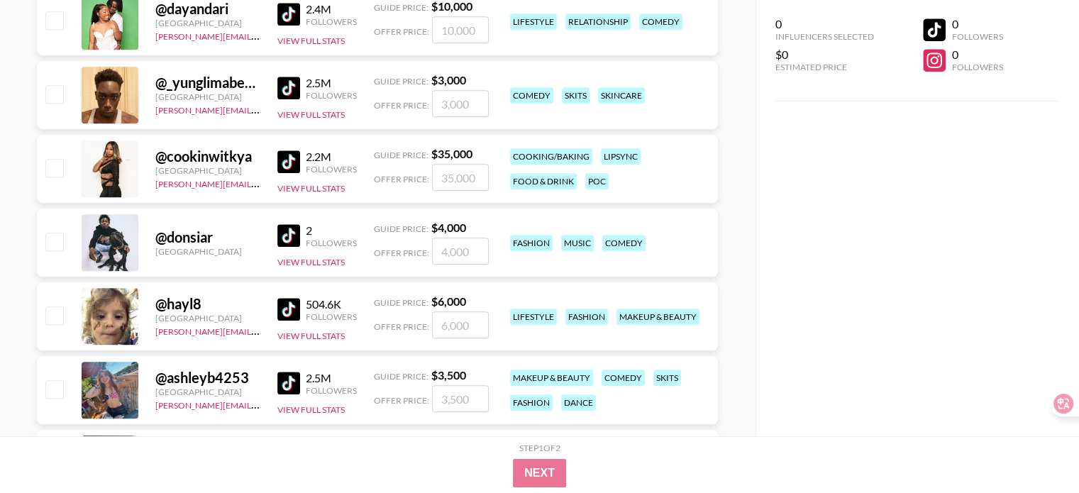
scroll to position [922, 0]
drag, startPoint x: 255, startPoint y: 333, endPoint x: 153, endPoint y: 336, distance: 102.9
click at [153, 336] on div "@ hayl8 United States joshita@grail-talent.com 504.6K Followers View Full Stats…" at bounding box center [377, 316] width 681 height 68
copy link "[PERSON_NAME][EMAIL_ADDRESS][DOMAIN_NAME]"
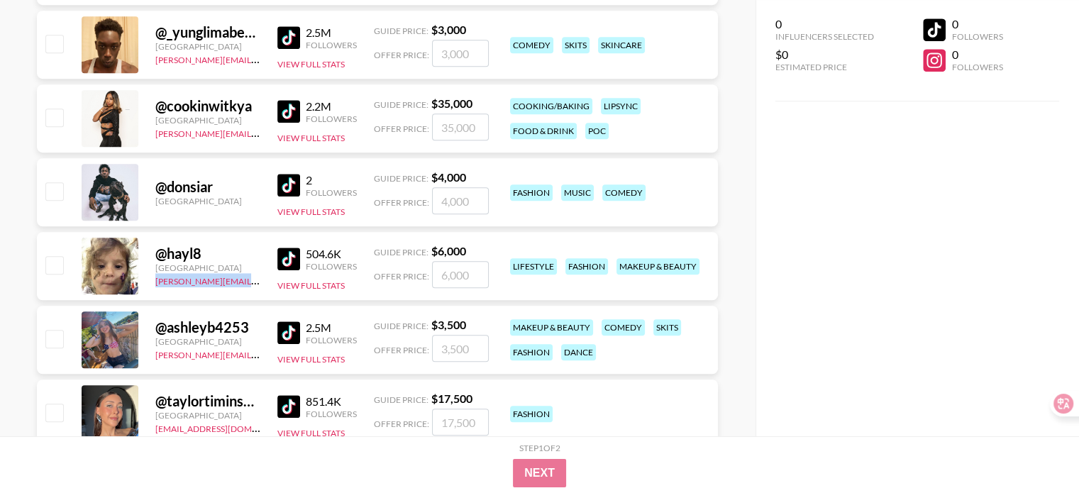
scroll to position [993, 0]
